Goal: Transaction & Acquisition: Purchase product/service

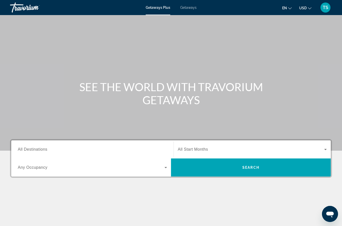
click at [189, 149] on span "All Start Months" at bounding box center [193, 149] width 30 height 4
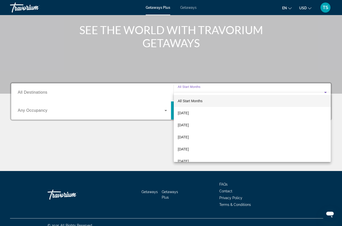
scroll to position [63, 0]
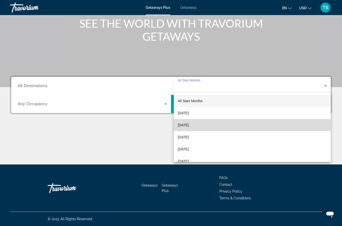
click at [189, 124] on span "October 2025" at bounding box center [183, 125] width 11 height 6
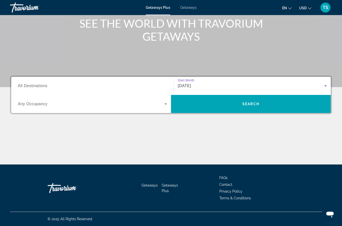
click at [42, 103] on span "Any Occupancy" at bounding box center [33, 103] width 30 height 4
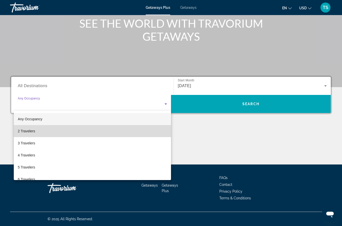
click at [35, 129] on span "2 Travelers" at bounding box center [26, 131] width 17 height 6
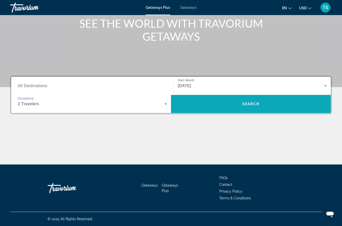
click at [259, 101] on span "Search widget" at bounding box center [251, 104] width 160 height 12
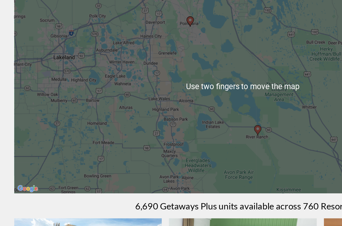
scroll to position [29, 0]
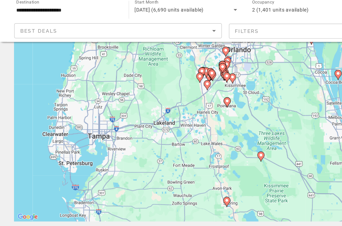
type input "**********"
click at [162, 84] on icon "Main content" at bounding box center [160, 87] width 5 height 7
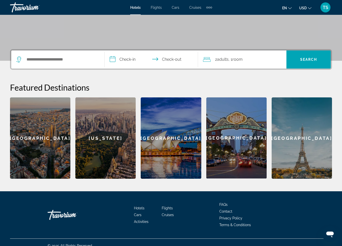
scroll to position [82, 0]
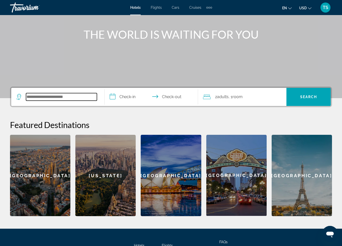
click at [82, 94] on input "Search widget" at bounding box center [61, 97] width 71 height 8
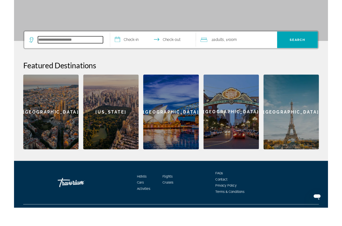
scroll to position [96, 0]
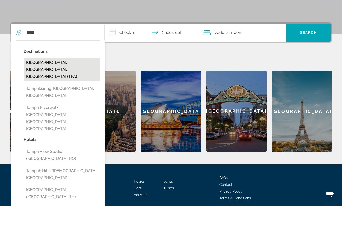
click at [71, 78] on button "[GEOGRAPHIC_DATA], [GEOGRAPHIC_DATA], [GEOGRAPHIC_DATA] (TPA)" at bounding box center [62, 90] width 76 height 24
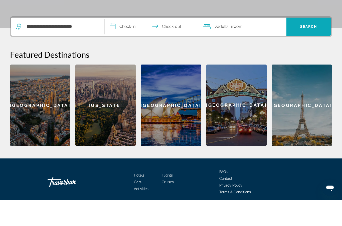
click at [308, 51] on span "Search" at bounding box center [308, 53] width 17 height 4
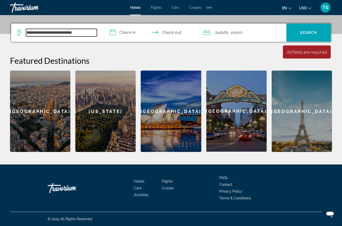
click at [75, 34] on input "**********" at bounding box center [61, 33] width 71 height 8
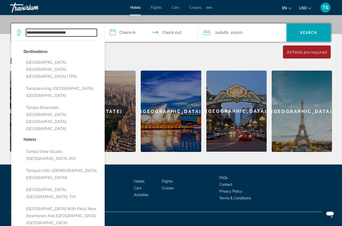
type input "**********"
click at [41, 31] on input "**********" at bounding box center [61, 33] width 71 height 8
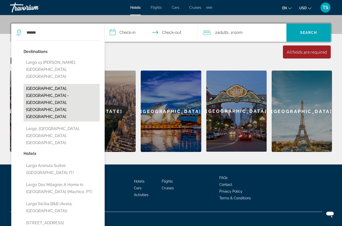
click at [60, 84] on button "[GEOGRAPHIC_DATA], [GEOGRAPHIC_DATA] - [GEOGRAPHIC_DATA], [GEOGRAPHIC_DATA], [G…" at bounding box center [62, 103] width 76 height 38
type input "**********"
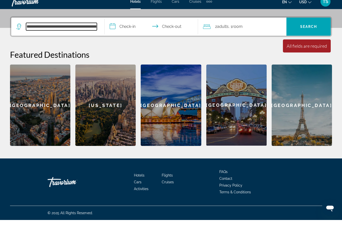
click at [91, 29] on input "**********" at bounding box center [61, 33] width 71 height 8
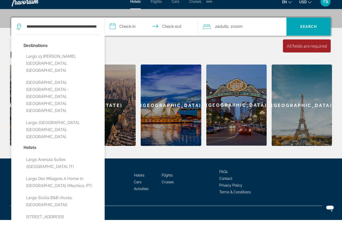
click at [122, 55] on h2 "Featured Destinations" at bounding box center [171, 60] width 322 height 10
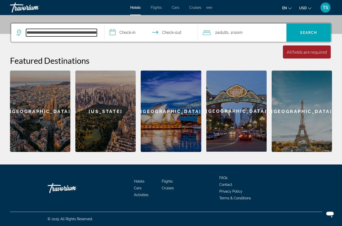
click at [85, 29] on input "**********" at bounding box center [61, 33] width 71 height 8
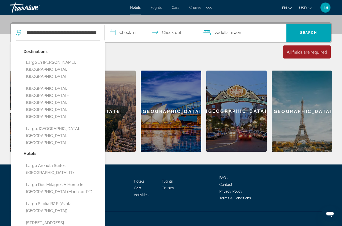
click at [113, 50] on div "**********" at bounding box center [171, 86] width 342 height 129
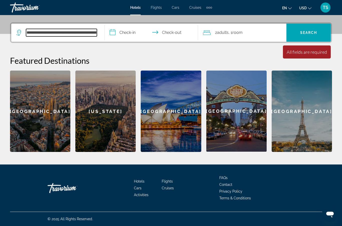
click at [70, 30] on input "**********" at bounding box center [61, 33] width 71 height 8
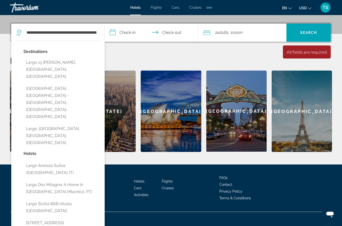
click at [135, 53] on div "**********" at bounding box center [171, 86] width 342 height 129
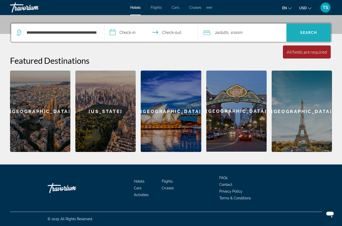
click at [308, 33] on span "Search" at bounding box center [308, 33] width 17 height 4
click at [136, 31] on input "**********" at bounding box center [152, 34] width 95 height 20
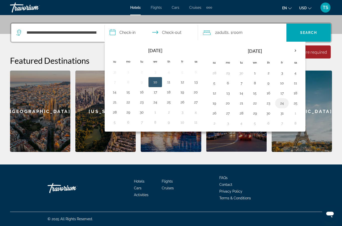
click at [283, 105] on button "24" at bounding box center [282, 102] width 8 height 7
click at [216, 112] on button "26" at bounding box center [214, 112] width 8 height 7
type input "**********"
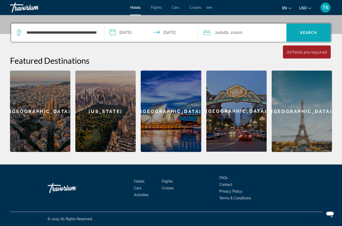
click at [315, 33] on span "Search" at bounding box center [308, 33] width 17 height 4
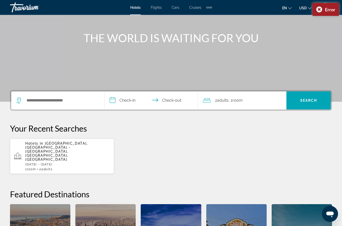
scroll to position [50, 0]
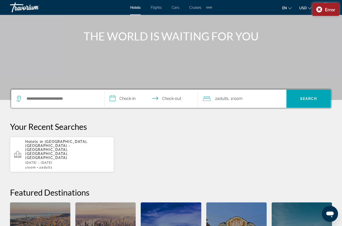
click at [25, 152] on app-hotels-recent-search "Hotels in [GEOGRAPHIC_DATA], [GEOGRAPHIC_DATA] - [GEOGRAPHIC_DATA], [GEOGRAPHIC…" at bounding box center [62, 154] width 104 height 35
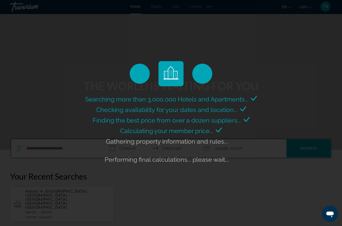
scroll to position [0, 0]
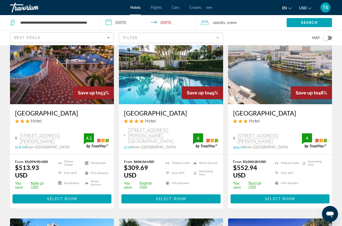
scroll to position [39, 0]
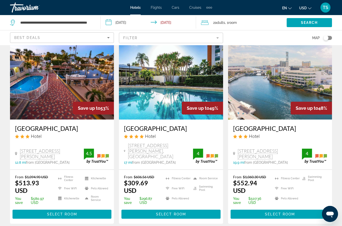
scroll to position [0, 0]
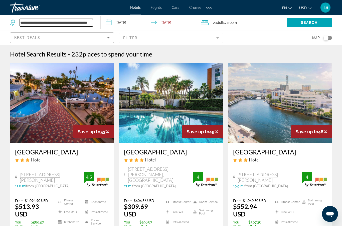
click at [49, 23] on input "**********" at bounding box center [56, 23] width 73 height 8
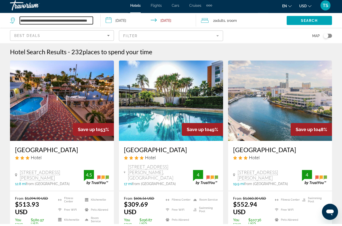
click at [30, 19] on input "**********" at bounding box center [56, 23] width 73 height 8
click at [32, 19] on input "**********" at bounding box center [56, 23] width 73 height 8
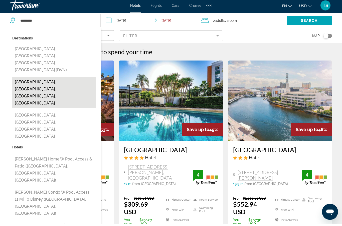
click at [24, 79] on button "[GEOGRAPHIC_DATA], [GEOGRAPHIC_DATA], [GEOGRAPHIC_DATA], [GEOGRAPHIC_DATA]" at bounding box center [53, 94] width 83 height 31
type input "**********"
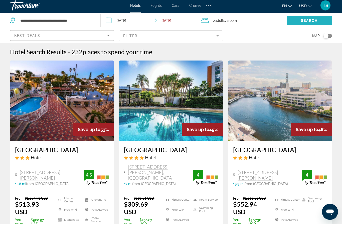
click at [307, 25] on span "Search widget" at bounding box center [309, 23] width 45 height 12
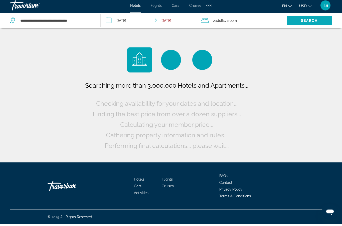
scroll to position [2, 0]
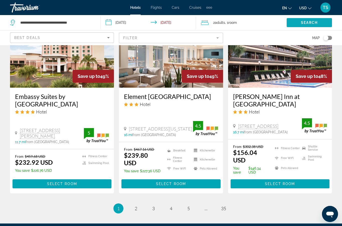
scroll to position [701, 0]
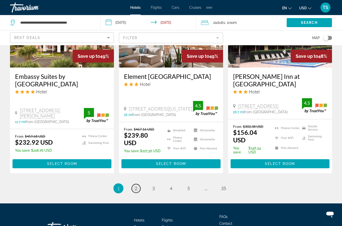
click at [137, 184] on link "page 2" at bounding box center [136, 188] width 9 height 9
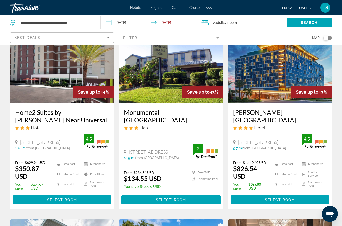
scroll to position [230, 0]
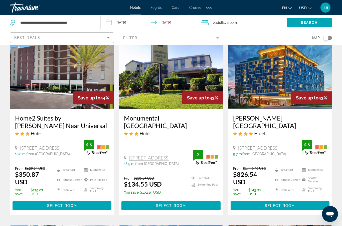
click at [261, 190] on p "You save $613.86 USD" at bounding box center [251, 192] width 36 height 8
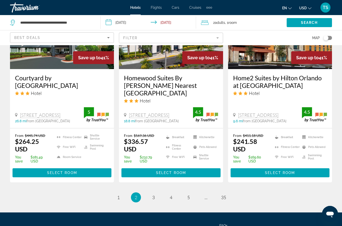
scroll to position [687, 0]
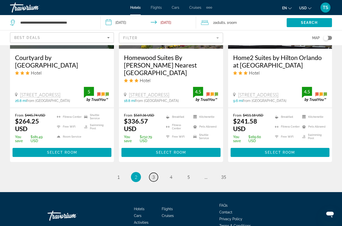
click at [154, 174] on span "3" at bounding box center [153, 177] width 3 height 6
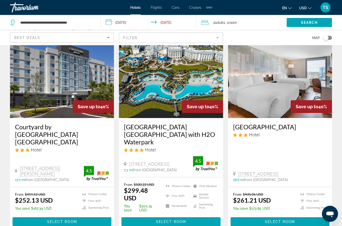
scroll to position [25, 0]
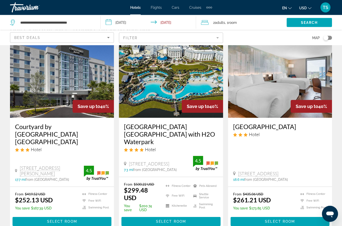
click at [332, 142] on app-hotels-search-item "Save up to 40% [GEOGRAPHIC_DATA] Hotel [STREET_ADDRESS] 18.6 mi from [GEOGRAPHI…" at bounding box center [280, 134] width 109 height 193
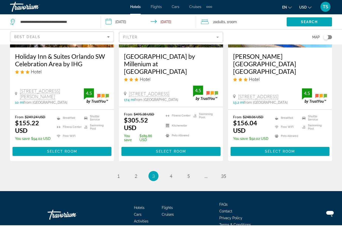
scroll to position [710, 0]
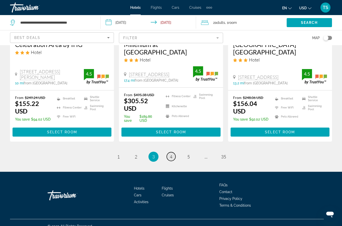
click at [169, 153] on link "page 4" at bounding box center [171, 156] width 9 height 9
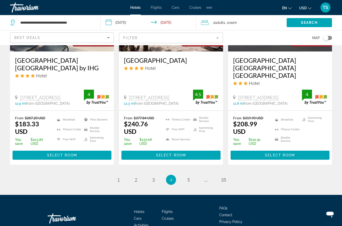
scroll to position [691, 0]
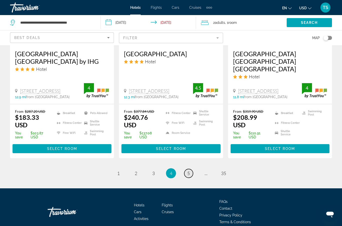
click at [184, 171] on link "page 5" at bounding box center [188, 173] width 9 height 9
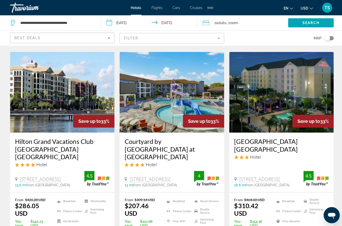
scroll to position [602, 0]
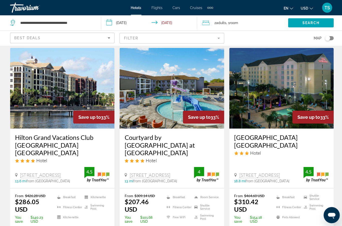
click at [63, 107] on img "Main content" at bounding box center [62, 87] width 104 height 80
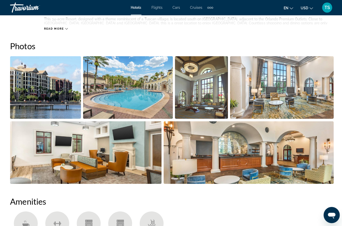
scroll to position [314, 0]
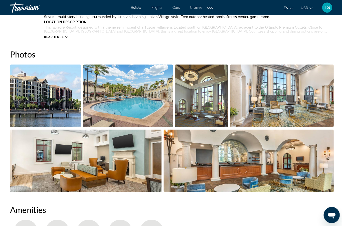
click at [146, 113] on img "Open full-screen image slider" at bounding box center [127, 95] width 89 height 62
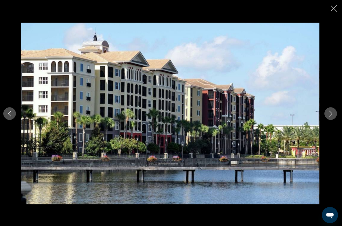
click at [332, 119] on button "Next image" at bounding box center [331, 112] width 13 height 13
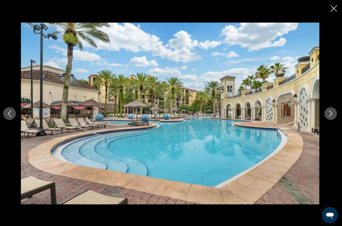
click at [331, 116] on icon "Next image" at bounding box center [331, 113] width 6 height 6
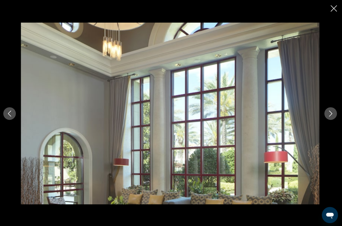
click at [328, 116] on icon "Next image" at bounding box center [331, 113] width 6 height 6
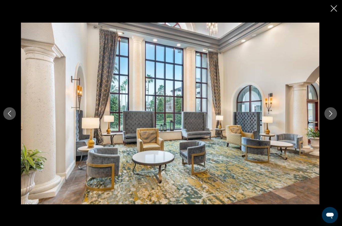
click at [328, 116] on icon "Next image" at bounding box center [331, 113] width 6 height 6
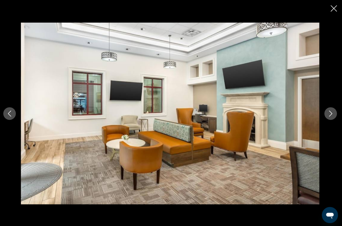
click at [325, 119] on button "Next image" at bounding box center [331, 112] width 13 height 13
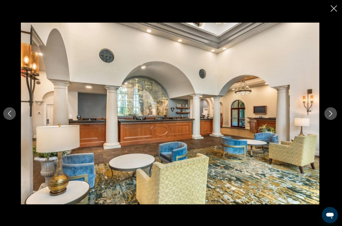
click at [328, 116] on icon "Next image" at bounding box center [331, 113] width 6 height 6
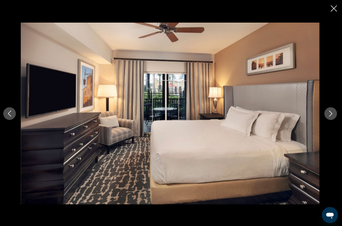
click at [333, 119] on button "Next image" at bounding box center [331, 112] width 13 height 13
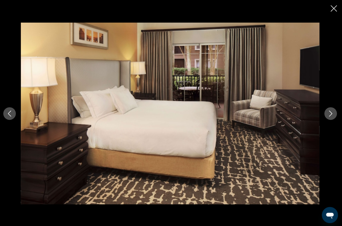
click at [331, 116] on icon "Next image" at bounding box center [331, 113] width 6 height 6
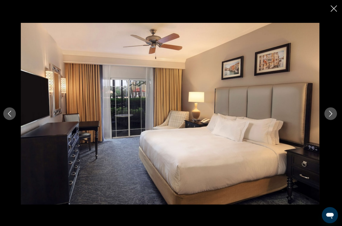
scroll to position [345, 0]
click at [333, 119] on button "Next image" at bounding box center [331, 112] width 13 height 13
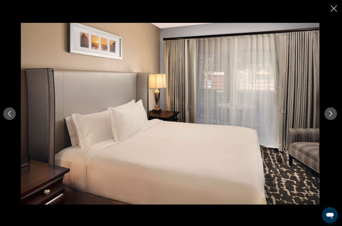
click at [334, 119] on button "Next image" at bounding box center [331, 112] width 13 height 13
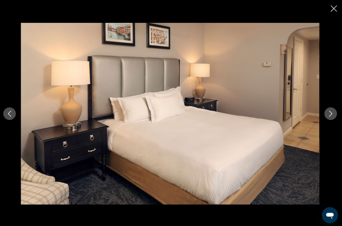
click at [331, 116] on icon "Next image" at bounding box center [331, 113] width 6 height 6
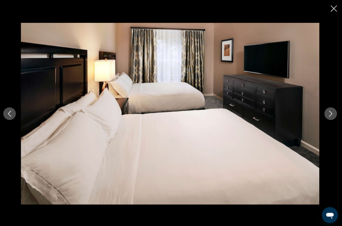
click at [340, 11] on div "prev next" at bounding box center [171, 113] width 342 height 226
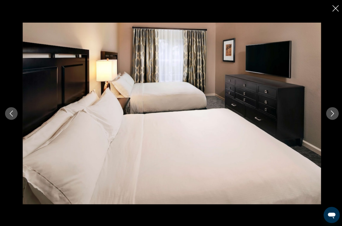
scroll to position [350, 0]
click at [332, 6] on icon "Close slideshow" at bounding box center [334, 8] width 6 height 6
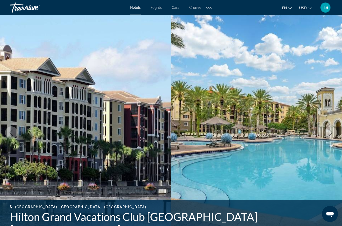
scroll to position [0, 0]
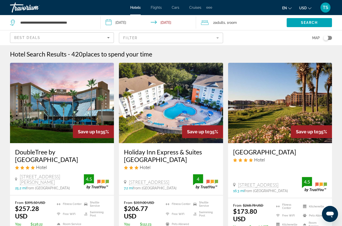
click at [96, 35] on div "Best Deals" at bounding box center [60, 38] width 93 height 6
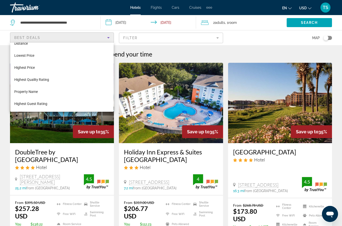
scroll to position [19, 0]
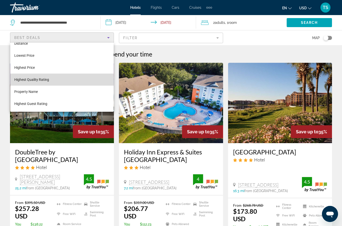
click at [72, 82] on mat-option "Highest Quality Rating" at bounding box center [61, 79] width 103 height 12
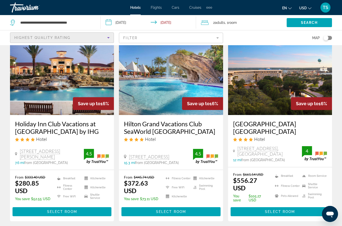
scroll to position [230, 0]
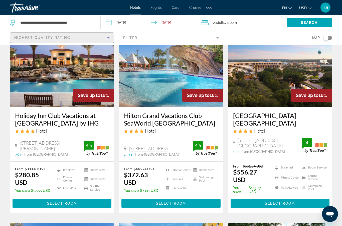
click at [73, 81] on img "Main content" at bounding box center [62, 66] width 104 height 80
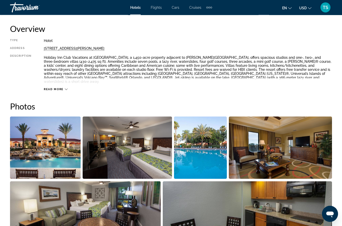
scroll to position [255, 0]
click at [125, 151] on img "Open full-screen image slider" at bounding box center [127, 147] width 89 height 62
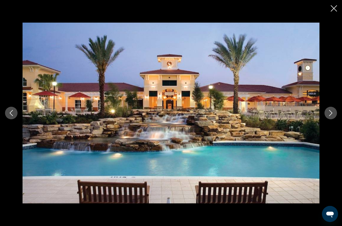
click at [331, 116] on icon "Next image" at bounding box center [331, 113] width 6 height 6
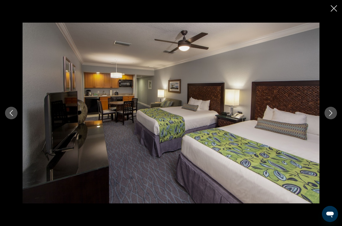
click at [333, 116] on icon "Next image" at bounding box center [331, 113] width 6 height 6
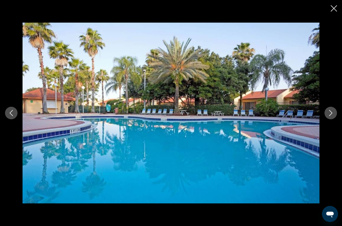
click at [331, 119] on button "Next image" at bounding box center [331, 112] width 13 height 13
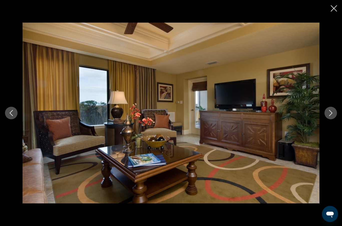
click at [334, 116] on icon "Next image" at bounding box center [331, 113] width 6 height 6
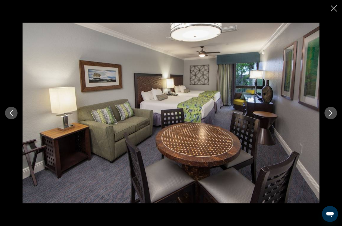
click at [330, 116] on icon "Next image" at bounding box center [331, 113] width 6 height 6
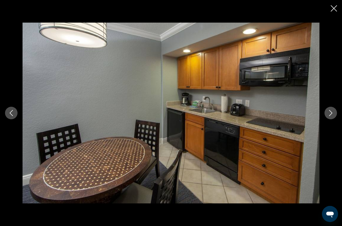
click at [330, 116] on icon "Next image" at bounding box center [331, 113] width 6 height 6
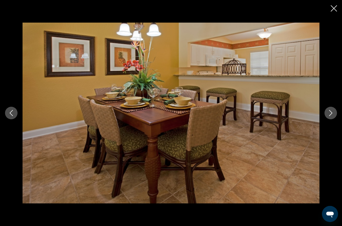
click at [335, 119] on button "Next image" at bounding box center [331, 112] width 13 height 13
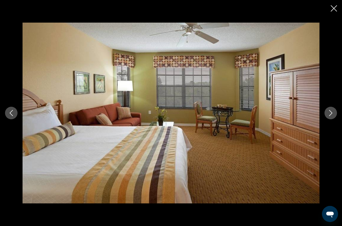
click at [332, 116] on icon "Next image" at bounding box center [331, 113] width 6 height 6
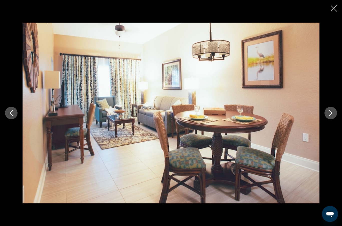
click at [329, 116] on icon "Next image" at bounding box center [331, 113] width 6 height 6
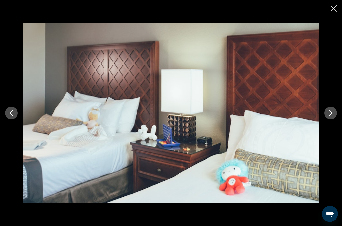
click at [331, 114] on div "prev next" at bounding box center [171, 113] width 342 height 180
click at [328, 116] on icon "Next image" at bounding box center [331, 113] width 6 height 6
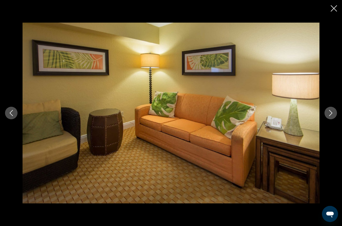
click at [324, 130] on div "prev next" at bounding box center [171, 113] width 342 height 180
click at [328, 119] on button "Next image" at bounding box center [331, 112] width 13 height 13
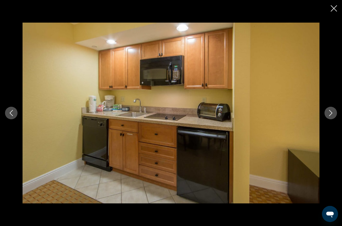
click at [334, 119] on button "Next image" at bounding box center [331, 112] width 13 height 13
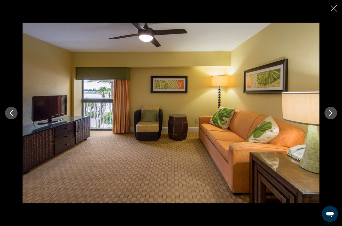
click at [333, 116] on icon "Next image" at bounding box center [331, 113] width 6 height 6
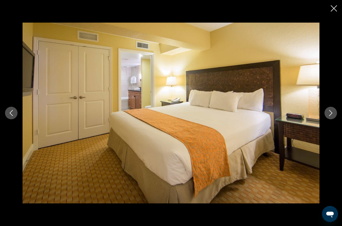
click at [332, 116] on icon "Next image" at bounding box center [330, 113] width 3 height 6
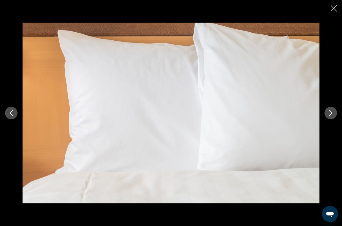
click at [332, 119] on button "Next image" at bounding box center [331, 112] width 13 height 13
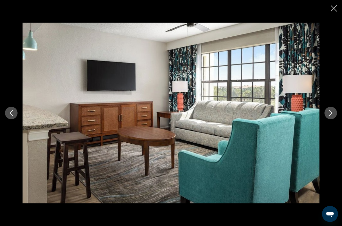
click at [332, 116] on icon "Next image" at bounding box center [331, 113] width 6 height 6
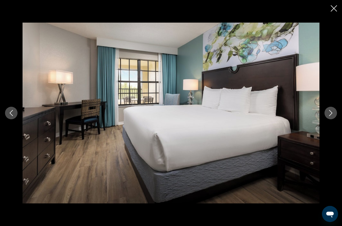
click at [335, 119] on button "Next image" at bounding box center [331, 112] width 13 height 13
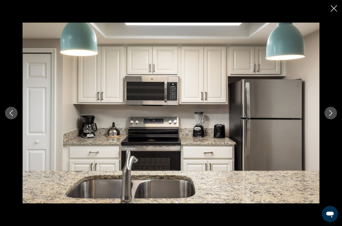
click at [328, 130] on div "prev next" at bounding box center [171, 113] width 342 height 180
click at [333, 116] on icon "Next image" at bounding box center [331, 113] width 6 height 6
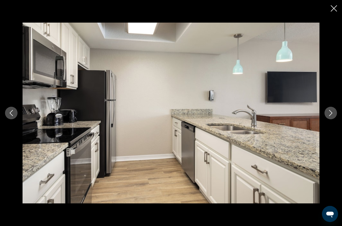
click at [329, 116] on icon "Next image" at bounding box center [331, 113] width 6 height 6
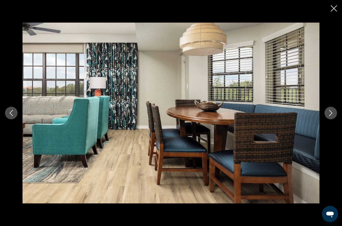
click at [329, 116] on icon "Next image" at bounding box center [331, 113] width 6 height 6
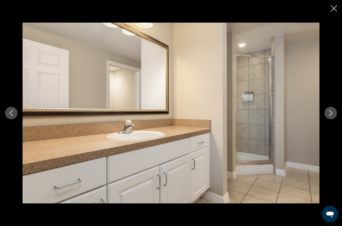
click at [331, 116] on icon "Next image" at bounding box center [331, 113] width 6 height 6
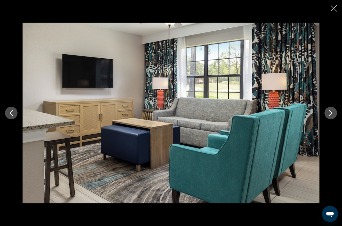
click at [6, 119] on button "Previous image" at bounding box center [11, 112] width 13 height 13
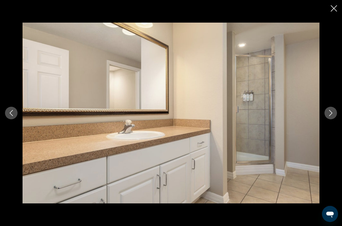
click at [332, 116] on icon "Next image" at bounding box center [331, 113] width 6 height 6
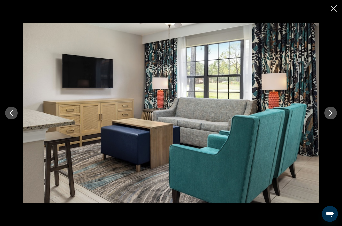
click at [333, 119] on button "Next image" at bounding box center [331, 112] width 13 height 13
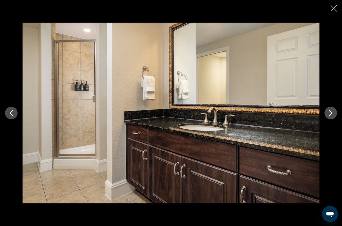
click at [336, 119] on button "Next image" at bounding box center [331, 112] width 13 height 13
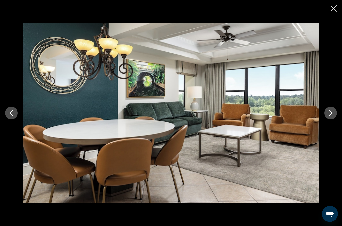
click at [332, 116] on icon "Next image" at bounding box center [331, 113] width 6 height 6
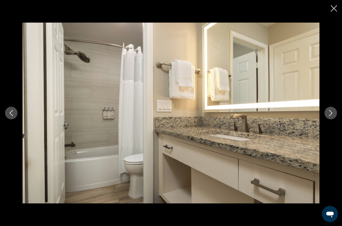
click at [330, 116] on icon "Next image" at bounding box center [331, 113] width 6 height 6
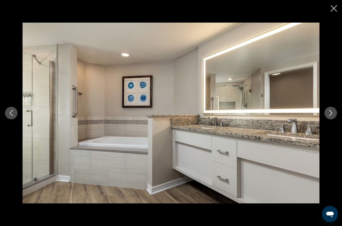
click at [330, 119] on button "Next image" at bounding box center [331, 112] width 13 height 13
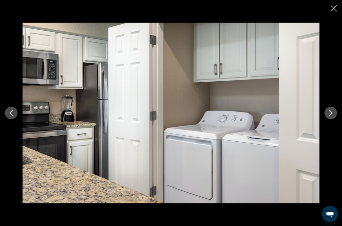
click at [327, 119] on button "Next image" at bounding box center [331, 112] width 13 height 13
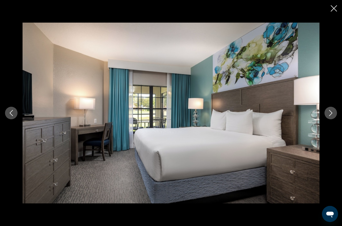
click at [335, 8] on icon "Close slideshow" at bounding box center [334, 8] width 6 height 6
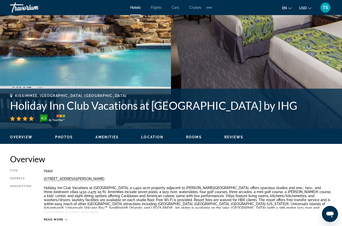
scroll to position [146, 0]
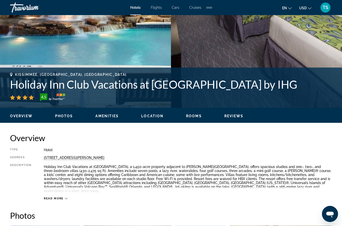
click at [195, 114] on span "Rooms" at bounding box center [194, 116] width 16 height 4
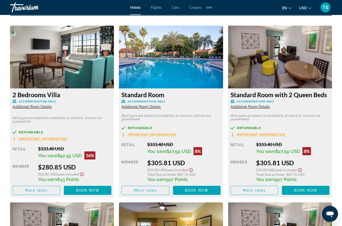
scroll to position [764, 0]
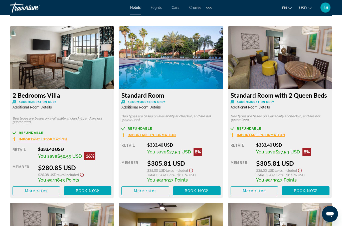
click at [68, 64] on img "Main content" at bounding box center [62, 57] width 104 height 63
click at [46, 105] on span "Additional Room Details" at bounding box center [32, 107] width 39 height 4
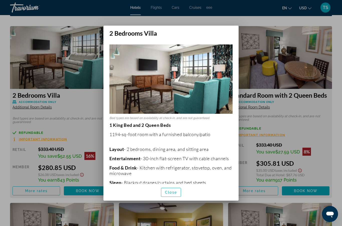
scroll to position [0, 0]
click at [170, 194] on span "Close" at bounding box center [171, 192] width 12 height 4
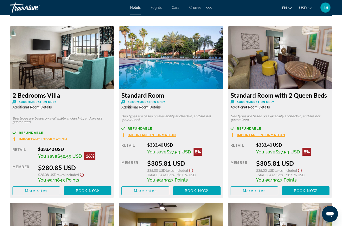
scroll to position [764, 0]
click at [82, 189] on span "Main content" at bounding box center [88, 190] width 48 height 12
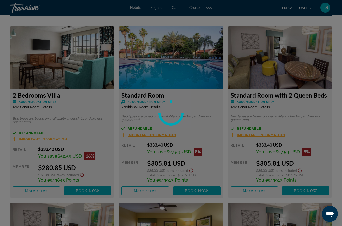
scroll to position [20, 0]
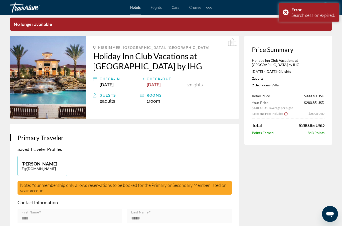
click at [100, 78] on div "Check-in" at bounding box center [119, 79] width 38 height 6
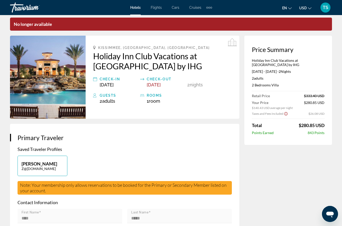
scroll to position [0, 0]
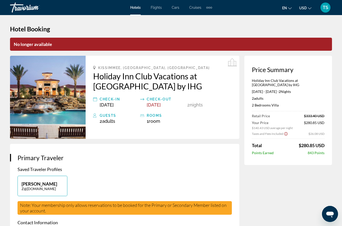
click at [158, 104] on span "[DATE]" at bounding box center [154, 104] width 14 height 5
click at [161, 101] on div "Check-out" at bounding box center [166, 99] width 38 height 6
click at [158, 100] on div "Check-out" at bounding box center [166, 99] width 38 height 6
click at [153, 105] on span "[DATE]" at bounding box center [154, 104] width 14 height 5
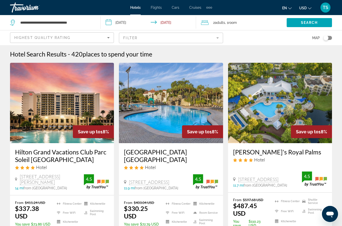
click at [125, 22] on input "**********" at bounding box center [150, 23] width 98 height 17
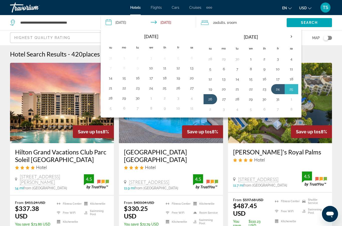
click at [225, 19] on div "2 Adult Adults , 1 Room rooms" at bounding box center [244, 22] width 86 height 15
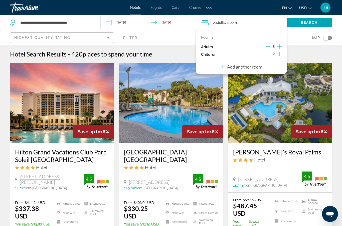
click at [164, 22] on input "**********" at bounding box center [150, 23] width 98 height 17
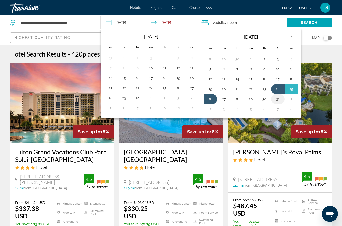
click at [280, 99] on button "31" at bounding box center [278, 98] width 8 height 7
click at [290, 38] on th "Next month" at bounding box center [292, 36] width 14 height 11
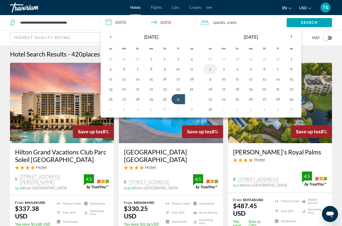
click at [212, 66] on button "2" at bounding box center [210, 68] width 8 height 7
type input "**********"
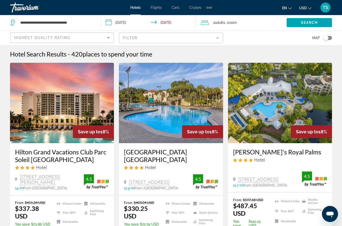
click at [175, 24] on input "**********" at bounding box center [150, 23] width 98 height 17
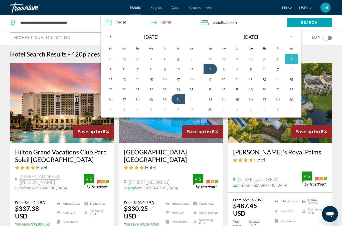
click at [225, 21] on span "Adults" at bounding box center [220, 23] width 10 height 4
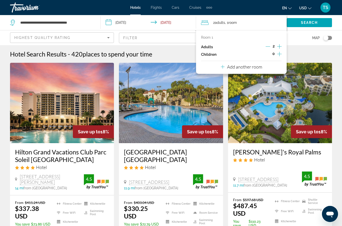
click at [278, 45] on icon "Increment adults" at bounding box center [279, 46] width 5 height 6
click at [277, 46] on icon "Increment adults" at bounding box center [279, 46] width 5 height 6
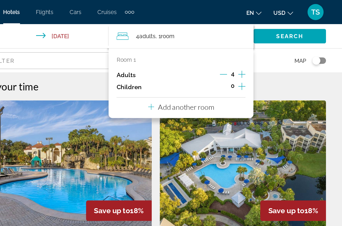
click at [277, 45] on icon "Increment adults" at bounding box center [279, 46] width 5 height 6
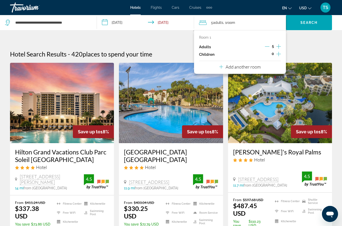
click at [280, 44] on icon "Increment adults" at bounding box center [279, 46] width 5 height 6
click at [270, 54] on div "0" at bounding box center [273, 55] width 16 height 8
click at [231, 67] on p "Add another room" at bounding box center [243, 67] width 35 height 6
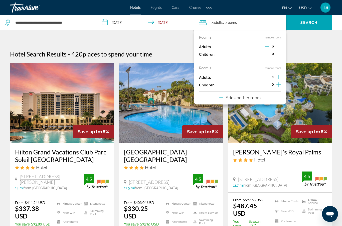
click at [280, 72] on div "Room 2 remove room Adults 1 Children 0" at bounding box center [240, 77] width 82 height 23
click at [279, 76] on icon "Increment adults" at bounding box center [279, 77] width 5 height 6
click at [281, 74] on icon "Increment adults" at bounding box center [279, 77] width 5 height 6
click at [265, 75] on icon "Decrement adults" at bounding box center [267, 77] width 5 height 5
click at [266, 77] on icon "Decrement adults" at bounding box center [267, 77] width 5 height 0
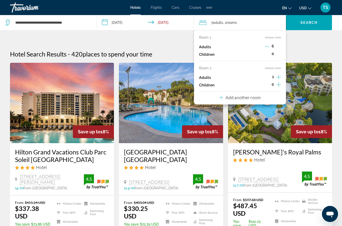
click at [278, 74] on icon "Increment adults" at bounding box center [279, 77] width 5 height 6
click at [280, 82] on icon "Increment children" at bounding box center [279, 84] width 5 height 6
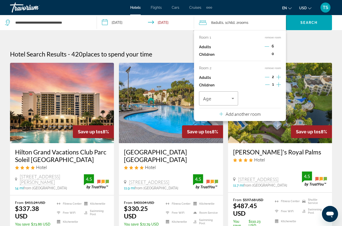
click at [281, 81] on icon "Increment children" at bounding box center [279, 84] width 5 height 6
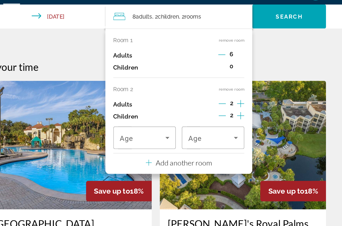
click at [277, 82] on icon "Increment children" at bounding box center [279, 84] width 5 height 5
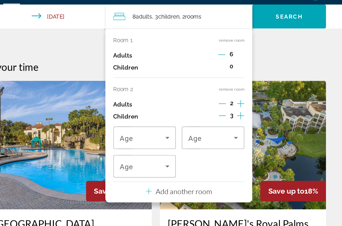
click at [277, 81] on icon "Increment children" at bounding box center [279, 84] width 5 height 6
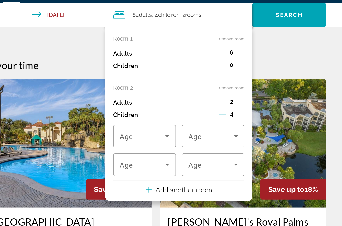
click at [226, 129] on p "Add another room" at bounding box center [243, 132] width 35 height 6
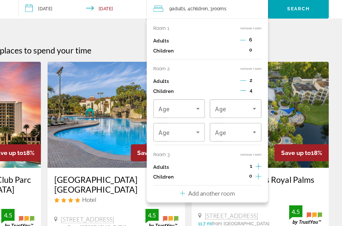
click at [277, 146] on icon "Increment children" at bounding box center [279, 149] width 5 height 6
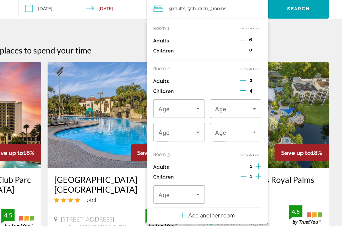
click at [277, 147] on icon "Increment children" at bounding box center [279, 149] width 5 height 5
click at [277, 146] on icon "Increment children" at bounding box center [279, 149] width 5 height 6
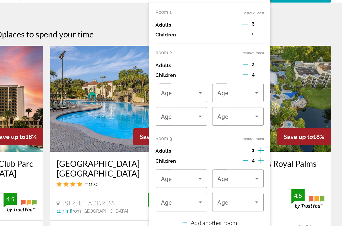
click at [277, 146] on icon "Increment children" at bounding box center [279, 149] width 5 height 6
click at [265, 147] on icon "Decrement children" at bounding box center [267, 149] width 5 height 5
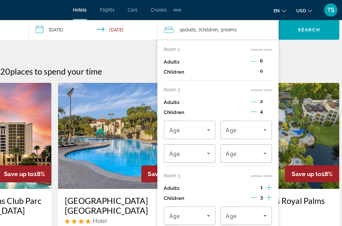
click at [265, 45] on icon "Decrement adults" at bounding box center [267, 46] width 5 height 5
click at [199, 43] on div "Room 1 remove room Adults 5 Children 0" at bounding box center [240, 48] width 82 height 26
click at [265, 46] on icon "Decrement adults" at bounding box center [267, 46] width 5 height 5
click at [265, 46] on icon "Decrement adults" at bounding box center [267, 46] width 5 height 0
click at [265, 47] on icon "Decrement adults" at bounding box center [267, 46] width 5 height 5
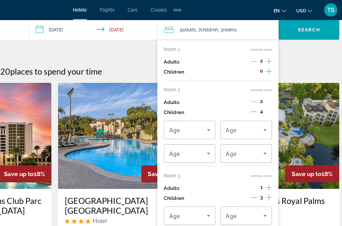
click at [265, 45] on icon "Decrement adults" at bounding box center [267, 46] width 5 height 5
click at [199, 44] on div "Adults 1" at bounding box center [240, 47] width 82 height 8
click at [277, 45] on icon "Increment adults" at bounding box center [279, 46] width 5 height 5
click at [265, 53] on div "0" at bounding box center [273, 55] width 16 height 8
click at [277, 55] on icon "Increment children" at bounding box center [279, 54] width 5 height 6
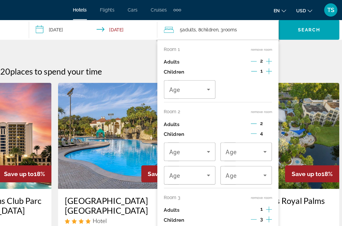
click at [277, 55] on icon "Increment children" at bounding box center [279, 54] width 5 height 6
click at [277, 53] on icon "Increment children" at bounding box center [279, 54] width 5 height 5
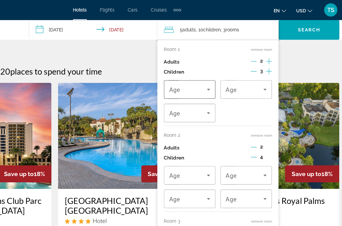
click at [230, 66] on icon "Travelers: 5 adults, 10 children" at bounding box center [233, 68] width 6 height 6
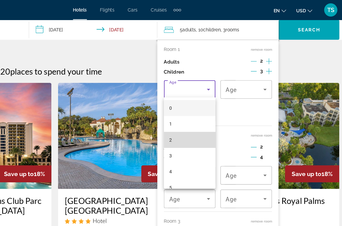
click at [199, 107] on mat-option "2" at bounding box center [218, 106] width 39 height 12
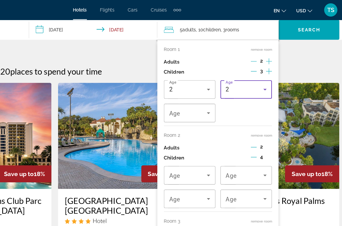
click at [273, 68] on icon "Travelers: 5 adults, 10 children" at bounding box center [276, 68] width 6 height 6
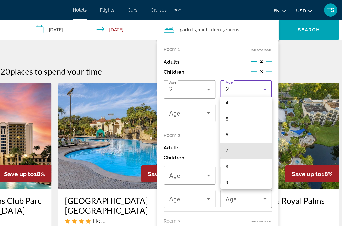
scroll to position [56, 0]
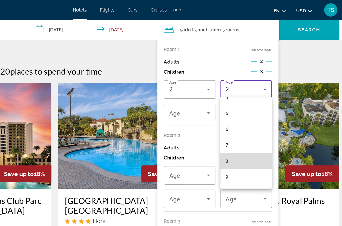
click at [242, 123] on mat-option "8" at bounding box center [261, 122] width 39 height 12
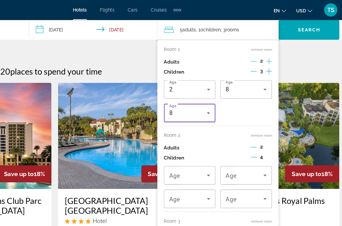
click at [230, 85] on icon "Travelers: 5 adults, 10 children" at bounding box center [233, 85] width 6 height 6
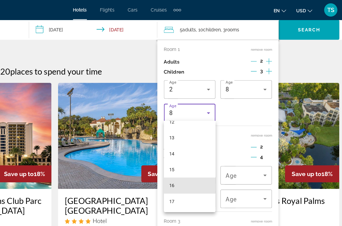
scroll to position [152, 0]
click at [199, 140] on mat-option "16" at bounding box center [218, 140] width 39 height 12
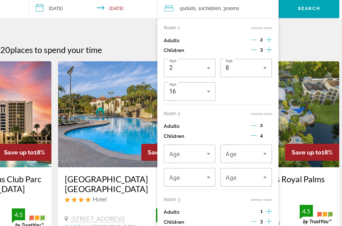
click at [265, 116] on div "4" at bounding box center [273, 120] width 16 height 8
click at [265, 117] on icon "Decrement children" at bounding box center [267, 119] width 5 height 5
click at [230, 130] on icon "Travelers: 5 adults, 9 children" at bounding box center [233, 133] width 6 height 6
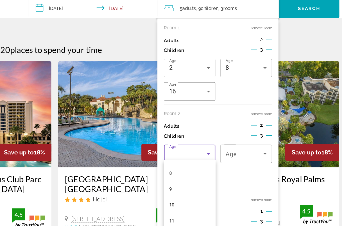
scroll to position [94, 0]
click at [199, 165] on mat-option "10" at bounding box center [218, 171] width 39 height 12
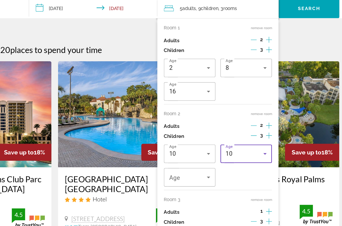
click at [246, 130] on div "10" at bounding box center [260, 133] width 29 height 6
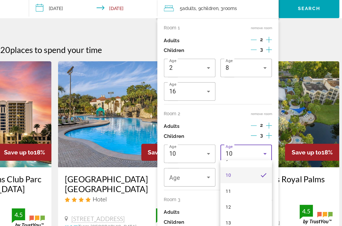
scroll to position [117, 0]
click at [242, 167] on mat-option "12" at bounding box center [261, 173] width 39 height 12
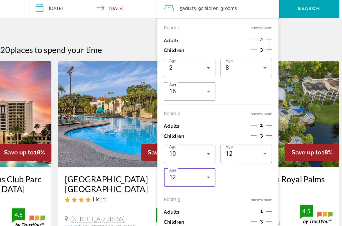
click at [230, 147] on icon "Travelers: 5 adults, 9 children" at bounding box center [233, 150] width 6 height 6
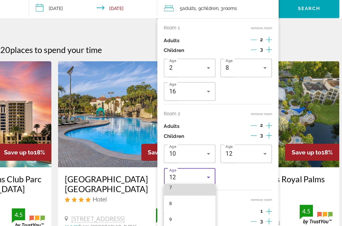
click at [199, 152] on mat-option "7" at bounding box center [218, 158] width 39 height 12
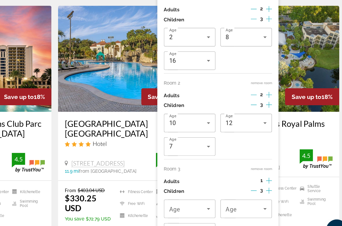
scroll to position [19, 0]
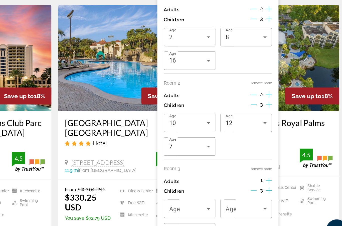
click at [265, 173] on div "1" at bounding box center [273, 177] width 16 height 8
click at [277, 174] on icon "Increment adults" at bounding box center [279, 176] width 5 height 5
click at [265, 181] on button "Decrement children" at bounding box center [267, 184] width 5 height 6
click at [265, 184] on icon "Decrement children" at bounding box center [267, 184] width 5 height 0
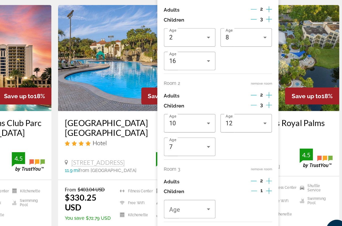
click at [265, 181] on icon "Decrement children" at bounding box center [267, 183] width 5 height 5
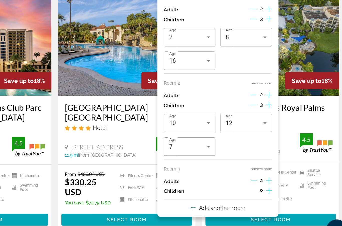
scroll to position [31, 0]
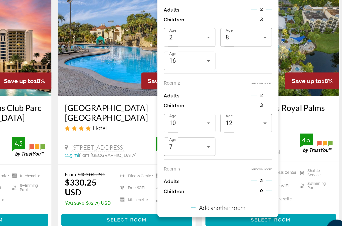
click at [226, 194] on p "Add another room" at bounding box center [243, 197] width 35 height 6
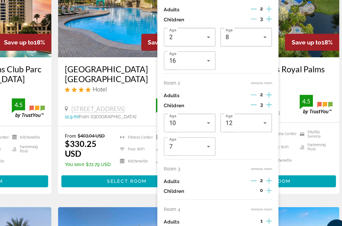
scroll to position [60, 0]
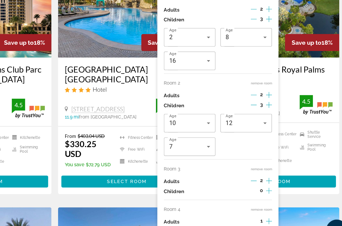
click at [277, 204] on icon "Increment adults" at bounding box center [279, 207] width 5 height 6
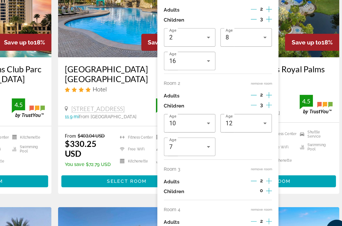
click at [277, 204] on icon "Increment adults" at bounding box center [279, 207] width 5 height 6
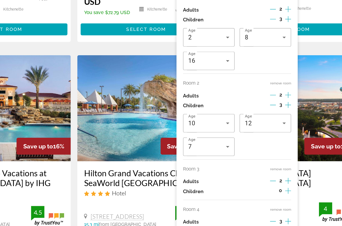
scroll to position [180, 0]
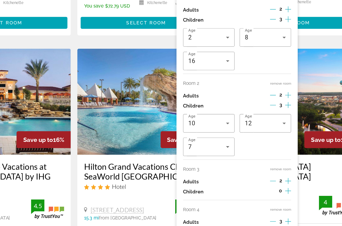
click at [265, 204] on button "Decrement adults" at bounding box center [267, 207] width 5 height 6
click at [265, 204] on icon "Decrement adults" at bounding box center [267, 206] width 5 height 5
click at [265, 196] on button "remove room" at bounding box center [273, 197] width 16 height 3
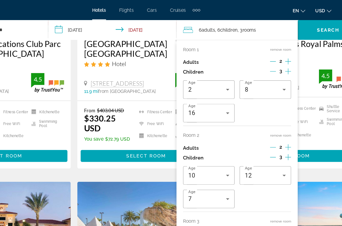
scroll to position [118, 0]
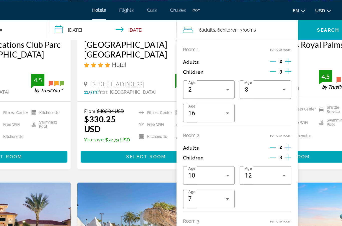
click at [217, 10] on div "en English Español Français Italiano Português русский USD USD ($) MXN (Mex$) C…" at bounding box center [274, 7] width 115 height 11
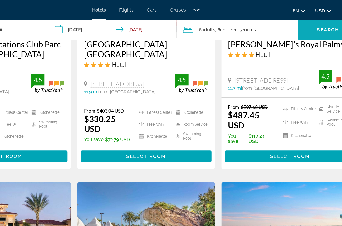
click at [301, 22] on span "Search" at bounding box center [309, 23] width 17 height 4
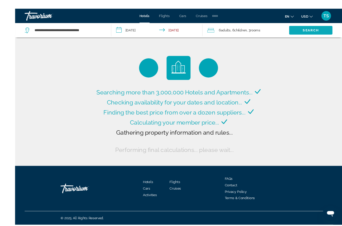
scroll to position [20, 0]
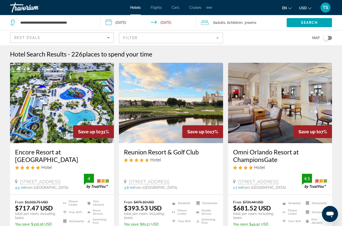
click at [171, 38] on mat-form-field "Filter" at bounding box center [171, 38] width 104 height 11
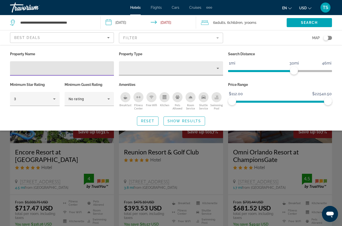
click at [215, 69] on div "Property type" at bounding box center [169, 68] width 93 height 6
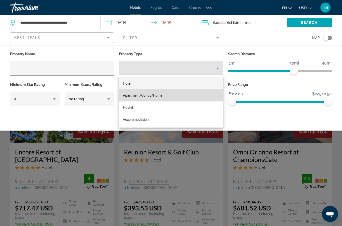
click at [160, 94] on span "Apartment/Condo/Home" at bounding box center [142, 95] width 39 height 4
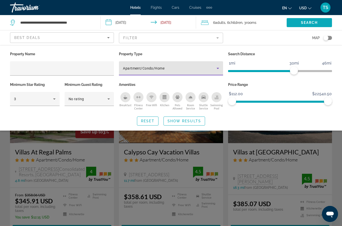
click at [298, 24] on span "Search widget" at bounding box center [309, 23] width 45 height 12
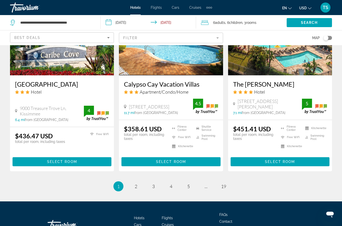
scroll to position [659, 0]
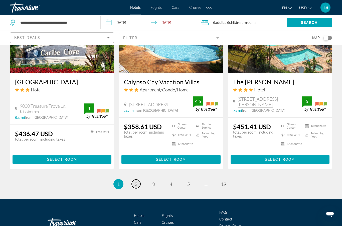
click at [136, 179] on link "page 2" at bounding box center [136, 183] width 9 height 9
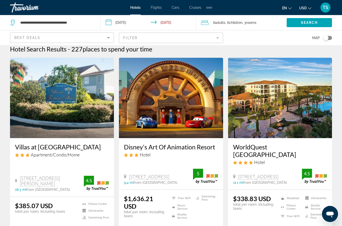
scroll to position [5, 0]
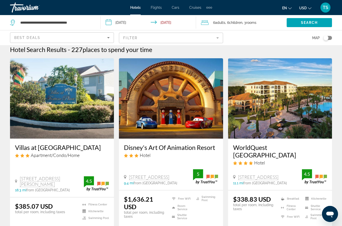
click at [184, 145] on h3 "Disney's Art Of Animation Resort" at bounding box center [171, 147] width 94 height 8
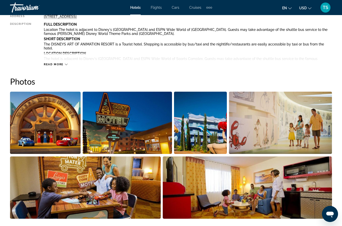
scroll to position [289, 0]
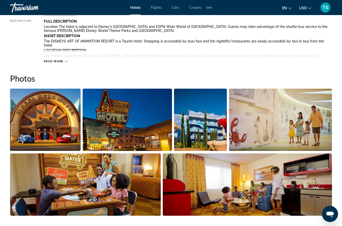
click at [150, 127] on img "Open full-screen image slider" at bounding box center [127, 119] width 89 height 62
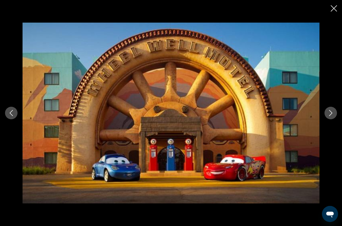
click at [332, 116] on icon "Next image" at bounding box center [331, 113] width 6 height 6
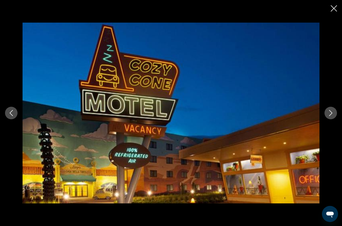
click at [332, 116] on icon "Next image" at bounding box center [331, 113] width 6 height 6
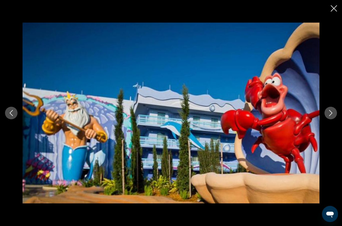
click at [330, 119] on button "Next image" at bounding box center [331, 112] width 13 height 13
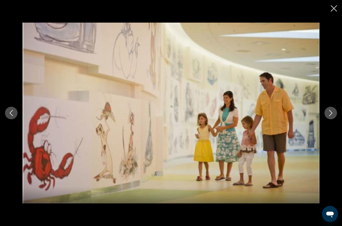
click at [326, 119] on button "Next image" at bounding box center [331, 112] width 13 height 13
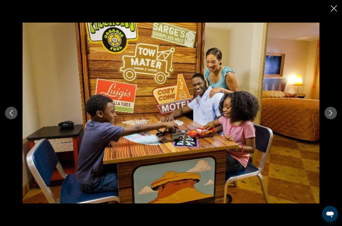
click at [329, 118] on button "Next image" at bounding box center [331, 112] width 13 height 13
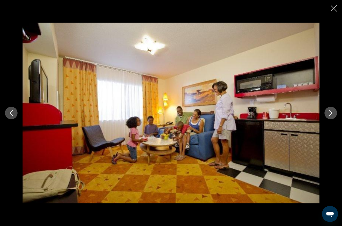
click at [330, 119] on button "Next image" at bounding box center [331, 112] width 13 height 13
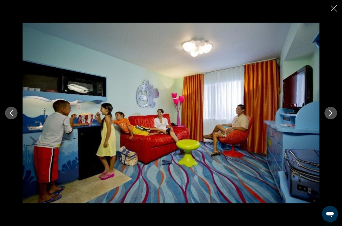
click at [330, 118] on button "Next image" at bounding box center [331, 112] width 13 height 13
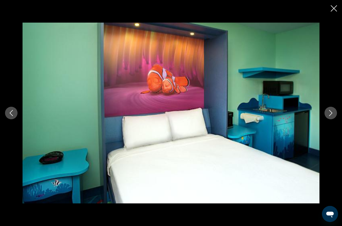
click at [328, 116] on icon "Next image" at bounding box center [331, 113] width 6 height 6
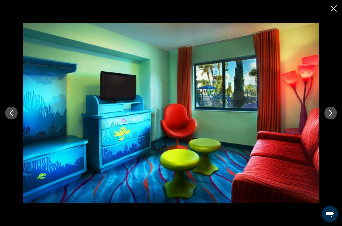
click at [331, 115] on div "prev next" at bounding box center [171, 113] width 342 height 180
click at [334, 118] on button "Next image" at bounding box center [331, 112] width 13 height 13
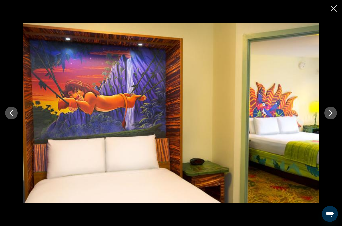
click at [333, 116] on icon "Next image" at bounding box center [331, 113] width 6 height 6
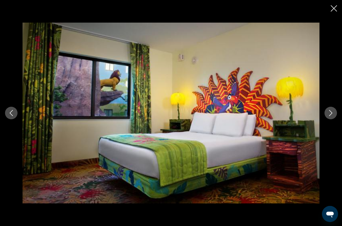
click at [332, 116] on icon "Next image" at bounding box center [331, 113] width 6 height 6
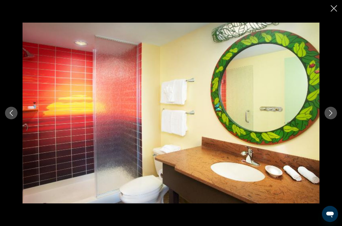
click at [331, 116] on icon "Next image" at bounding box center [331, 113] width 6 height 6
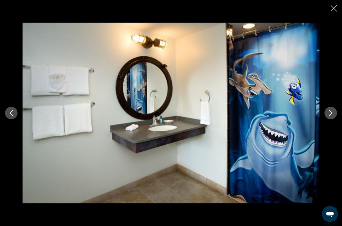
click at [335, 117] on div "prev next" at bounding box center [171, 113] width 342 height 180
click at [339, 119] on div "prev next" at bounding box center [171, 113] width 342 height 180
click at [326, 119] on button "Next image" at bounding box center [331, 112] width 13 height 13
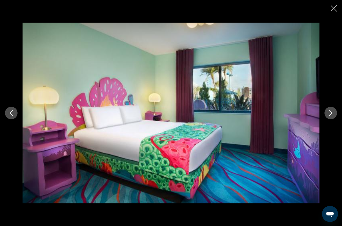
click at [332, 116] on icon "Next image" at bounding box center [331, 113] width 6 height 6
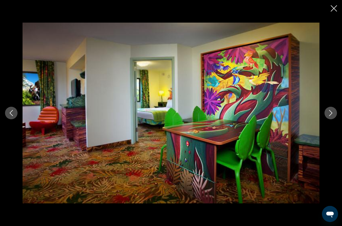
click at [329, 116] on icon "Next image" at bounding box center [331, 113] width 6 height 6
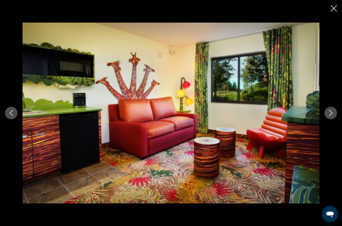
click at [327, 119] on button "Next image" at bounding box center [331, 112] width 13 height 13
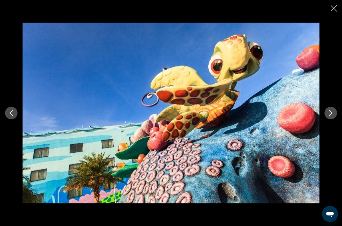
click at [334, 116] on icon "Next image" at bounding box center [331, 113] width 6 height 6
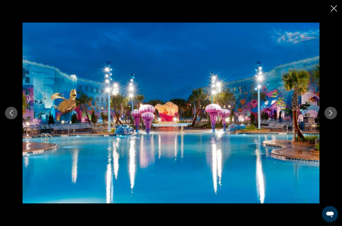
click at [327, 119] on button "Next image" at bounding box center [331, 112] width 13 height 13
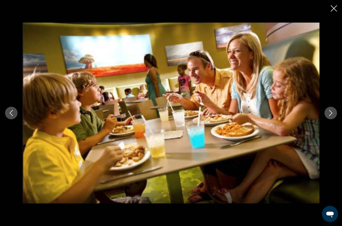
click at [335, 119] on button "Next image" at bounding box center [331, 112] width 13 height 13
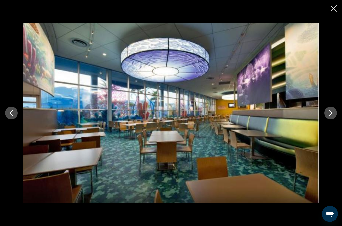
click at [334, 119] on button "Next image" at bounding box center [331, 112] width 13 height 13
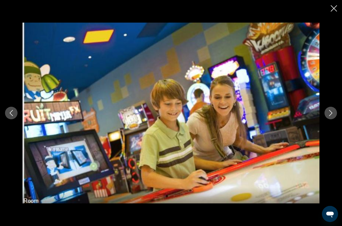
click at [332, 116] on icon "Next image" at bounding box center [331, 113] width 6 height 6
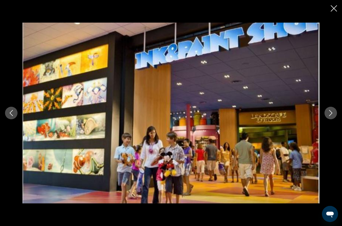
click at [329, 116] on icon "Next image" at bounding box center [331, 113] width 6 height 6
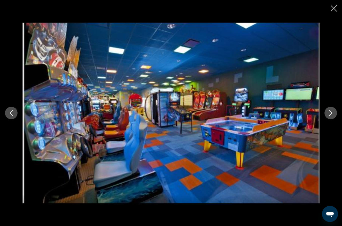
click at [331, 116] on icon "Next image" at bounding box center [331, 113] width 6 height 6
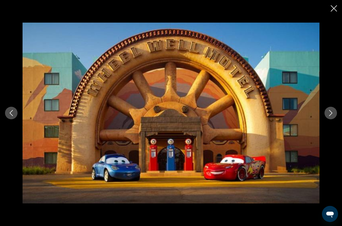
click at [332, 119] on button "Next image" at bounding box center [331, 112] width 13 height 13
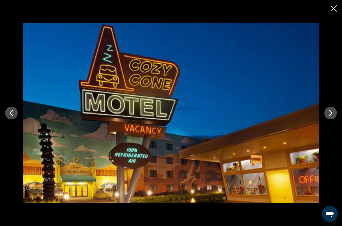
click at [335, 119] on button "Next image" at bounding box center [331, 112] width 13 height 13
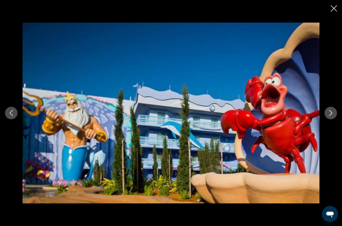
click at [327, 118] on button "Next image" at bounding box center [331, 112] width 13 height 13
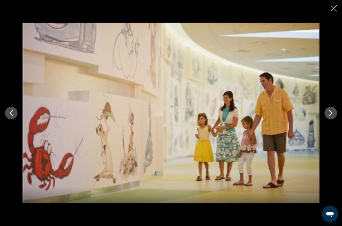
scroll to position [0, 0]
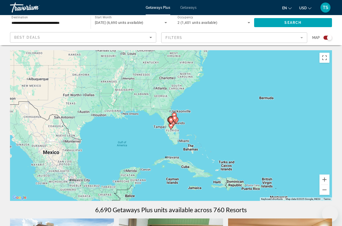
scroll to position [45, 0]
